Goal: Browse casually: Explore the website without a specific task or goal

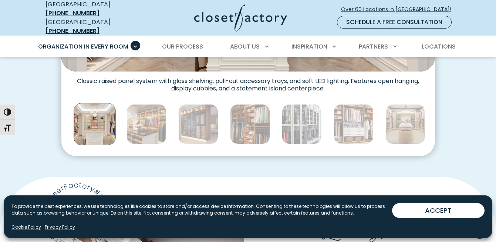
scroll to position [393, 0]
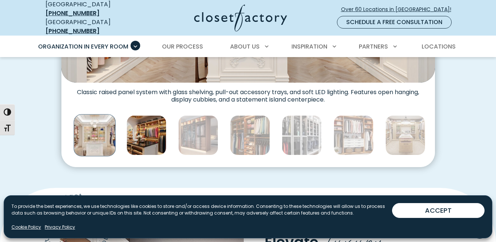
click at [148, 128] on img "Thumbnail Gallery" at bounding box center [146, 135] width 40 height 40
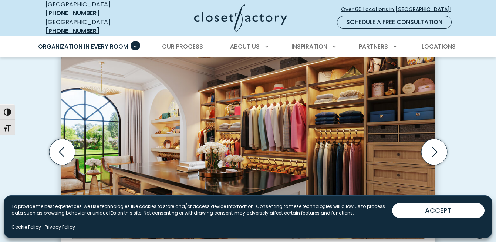
scroll to position [236, 0]
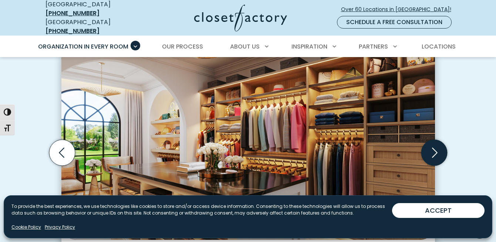
click at [429, 148] on icon "Next slide" at bounding box center [434, 152] width 26 height 26
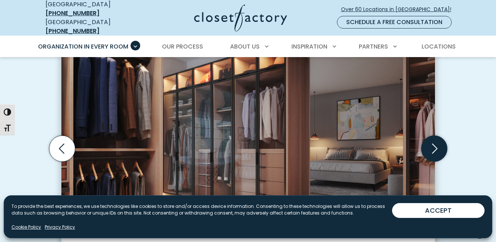
scroll to position [235, 0]
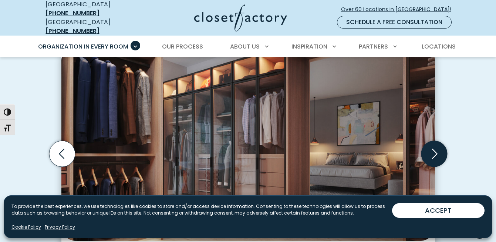
click at [430, 147] on icon "Next slide" at bounding box center [434, 154] width 26 height 26
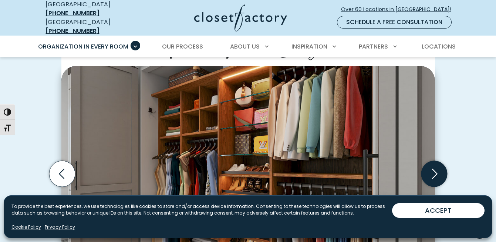
scroll to position [213, 0]
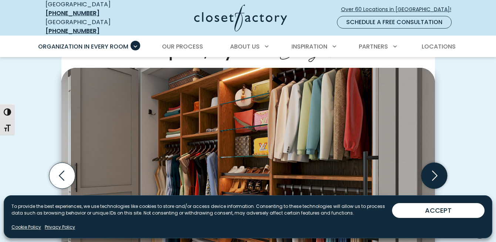
click at [435, 167] on icon "Next slide" at bounding box center [434, 175] width 26 height 26
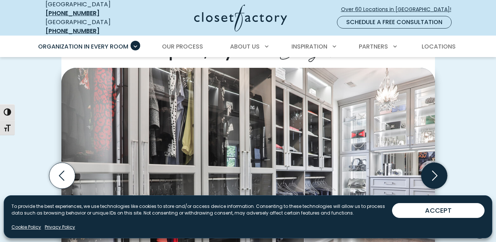
click at [437, 167] on icon "Next slide" at bounding box center [434, 175] width 26 height 26
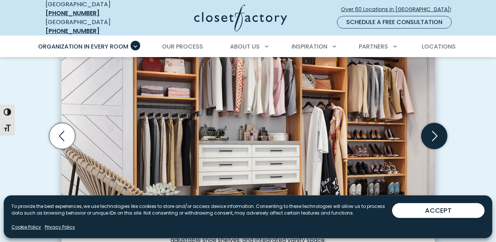
scroll to position [255, 0]
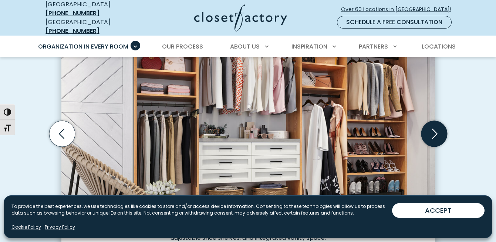
click at [432, 125] on icon "Next slide" at bounding box center [434, 134] width 26 height 26
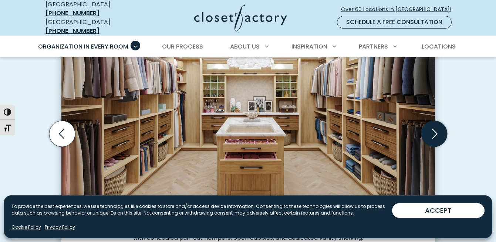
click at [430, 125] on icon "Next slide" at bounding box center [434, 134] width 26 height 26
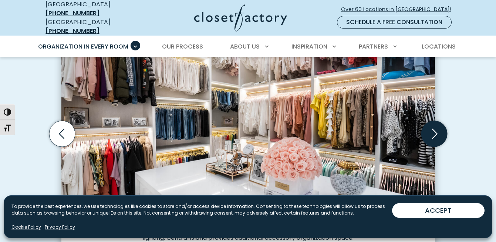
click at [430, 126] on icon "Next slide" at bounding box center [434, 134] width 26 height 26
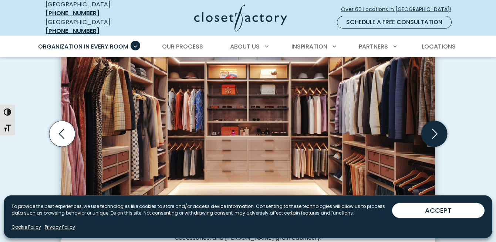
click at [434, 126] on icon "Next slide" at bounding box center [434, 134] width 26 height 26
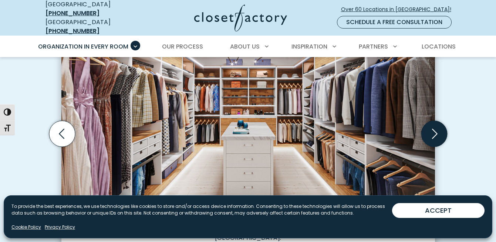
click at [434, 126] on icon "Next slide" at bounding box center [434, 134] width 26 height 26
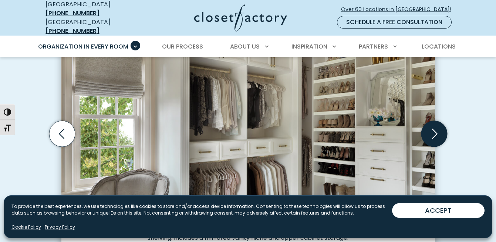
click at [434, 126] on icon "Next slide" at bounding box center [434, 134] width 26 height 26
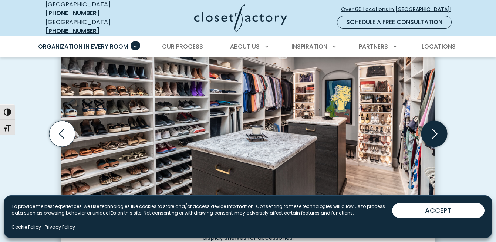
click at [434, 126] on icon "Next slide" at bounding box center [434, 134] width 26 height 26
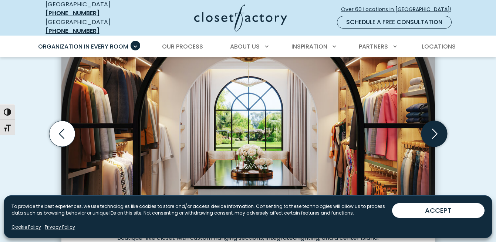
click at [433, 124] on icon "Next slide" at bounding box center [434, 134] width 26 height 26
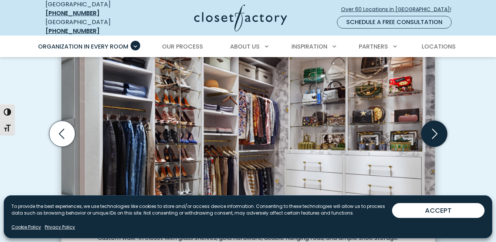
click at [433, 124] on icon "Next slide" at bounding box center [434, 134] width 26 height 26
